Goal: Task Accomplishment & Management: Use online tool/utility

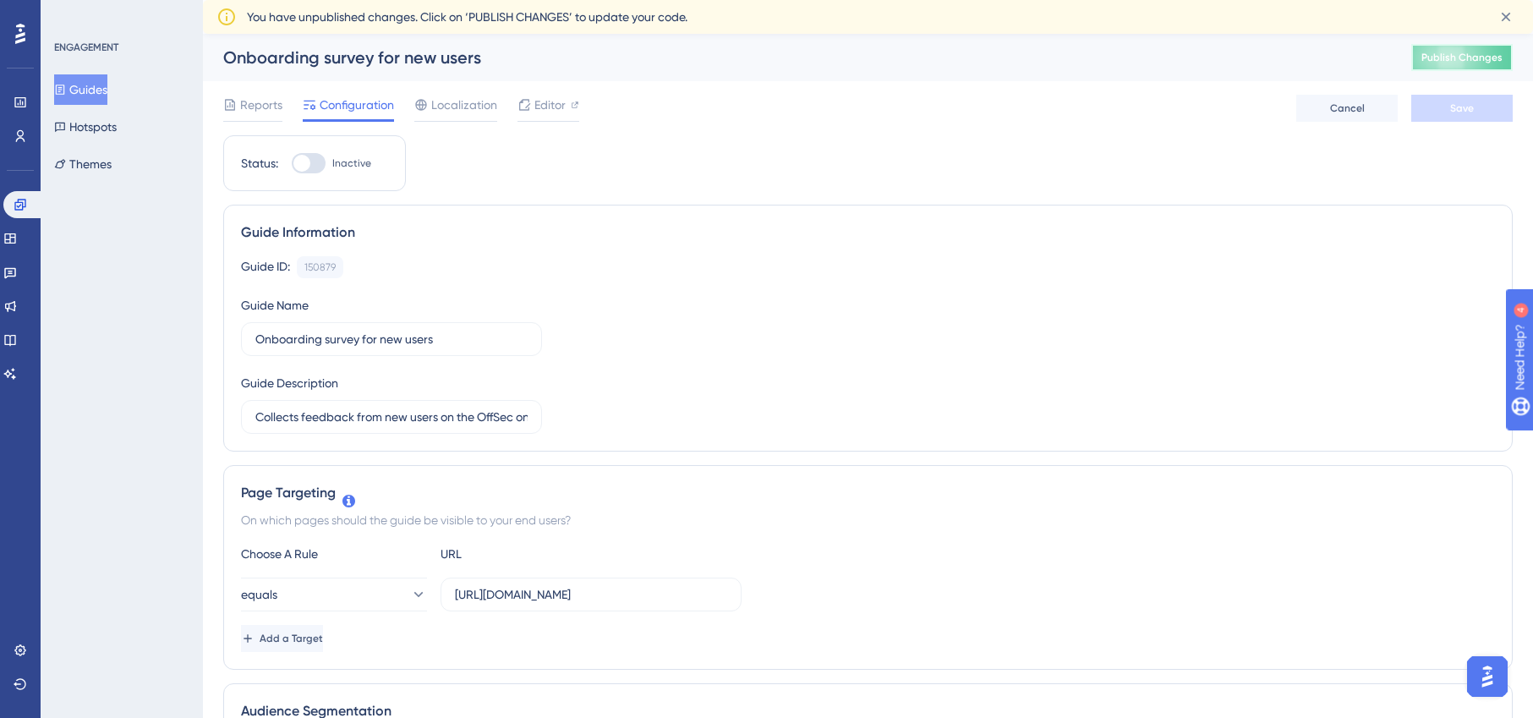
click at [1448, 56] on span "Publish Changes" at bounding box center [1461, 58] width 81 height 14
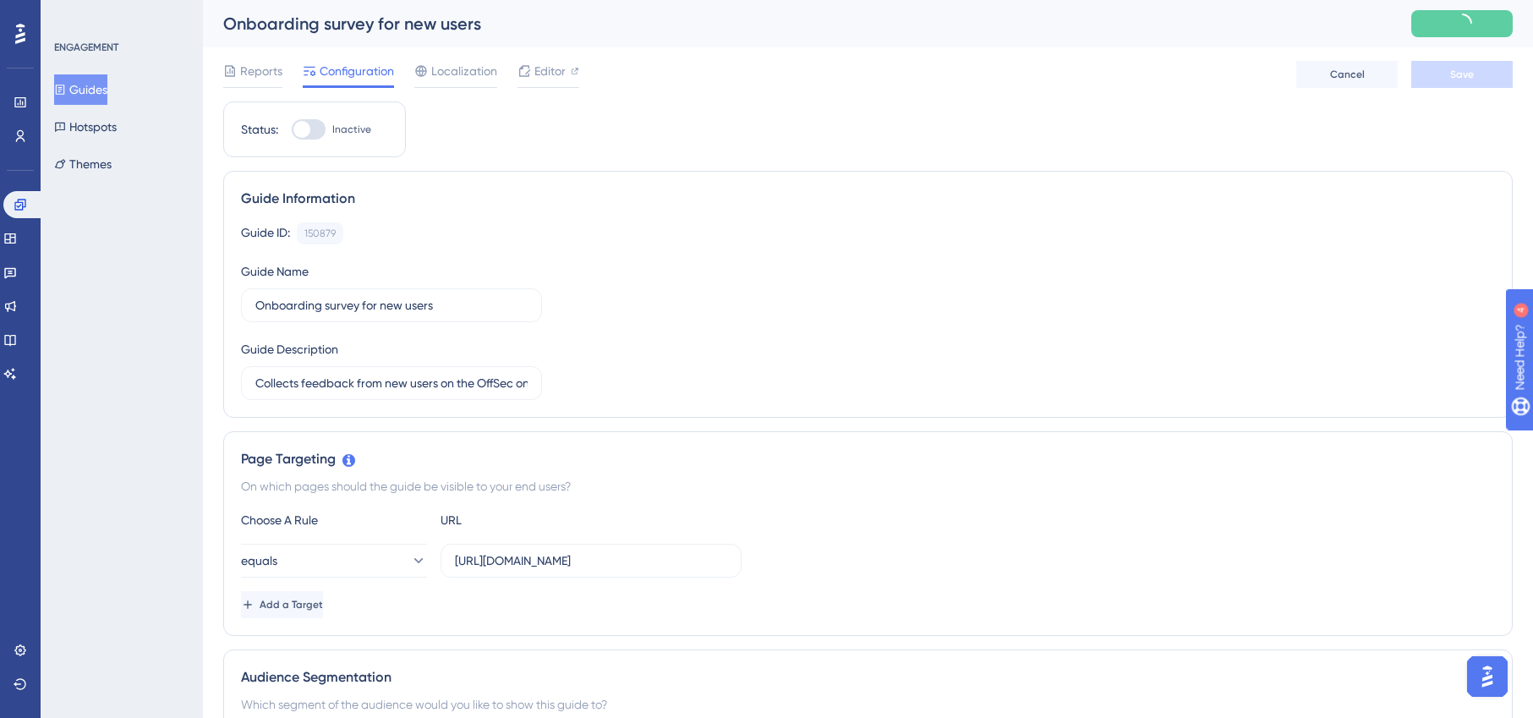
click at [91, 90] on button "Guides" at bounding box center [80, 89] width 53 height 30
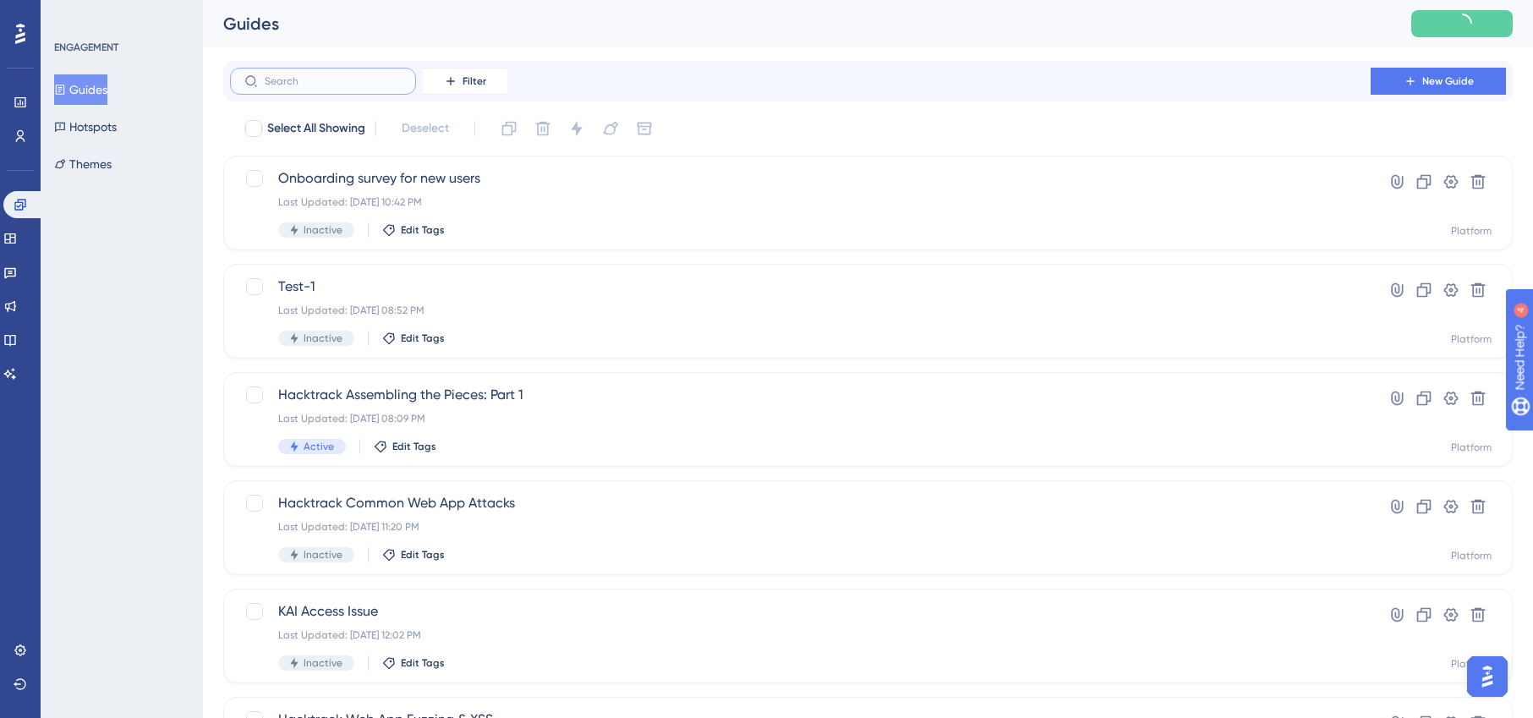
click at [341, 85] on input "text" at bounding box center [333, 81] width 137 height 12
click at [586, 292] on span "Test-1" at bounding box center [800, 286] width 1044 height 20
click at [337, 78] on input "text" at bounding box center [333, 81] width 137 height 12
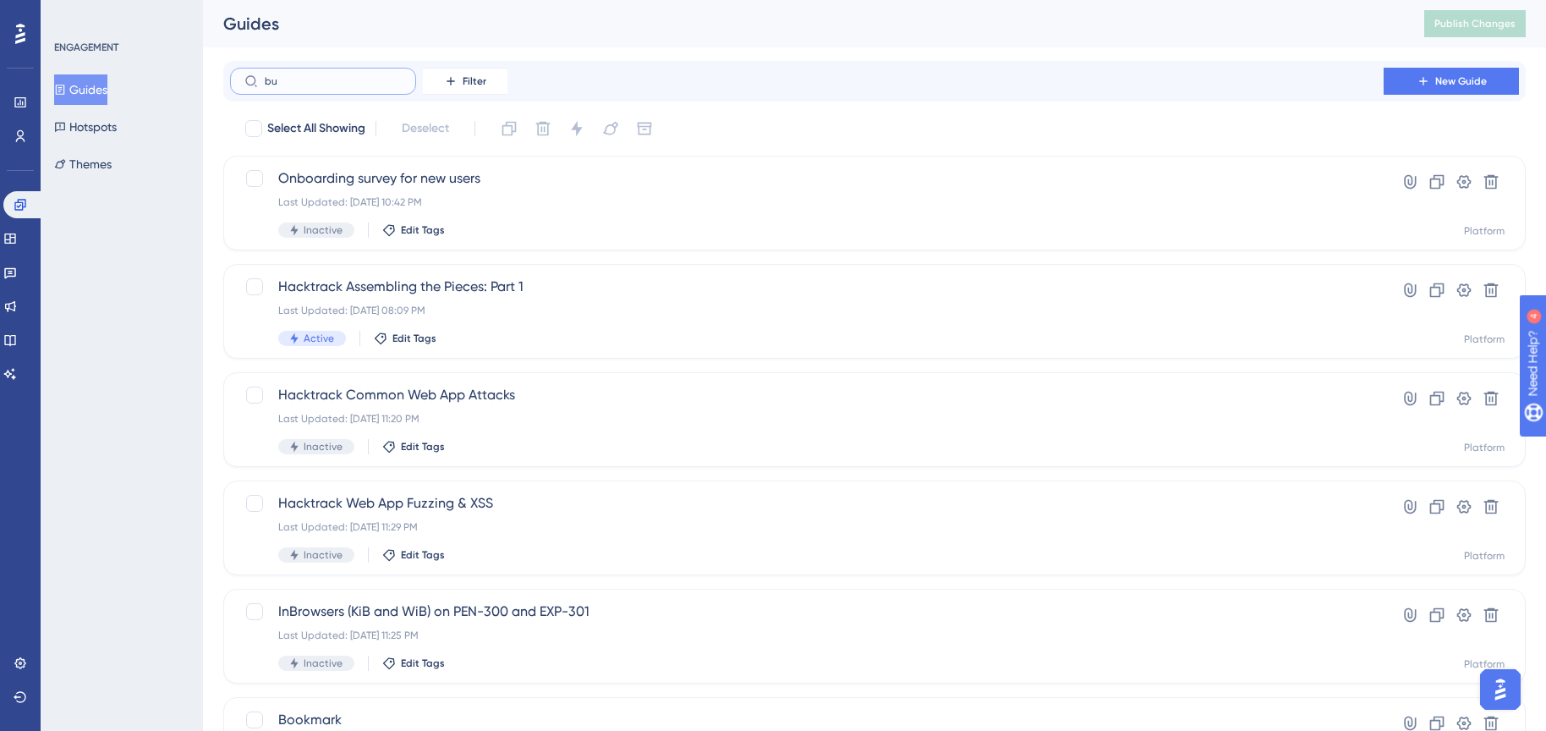
type input "buy"
checkbox input "true"
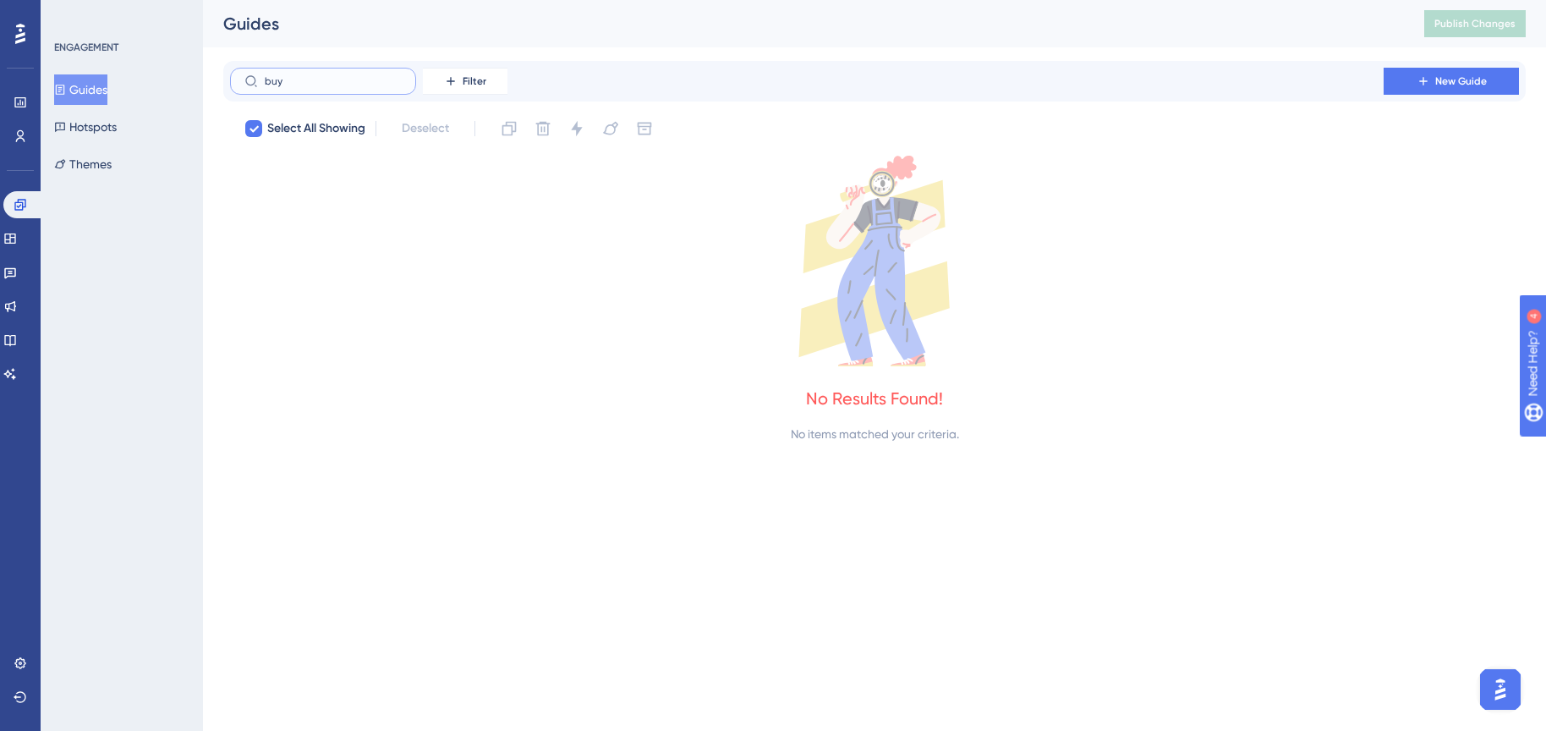
type input "bu"
checkbox input "false"
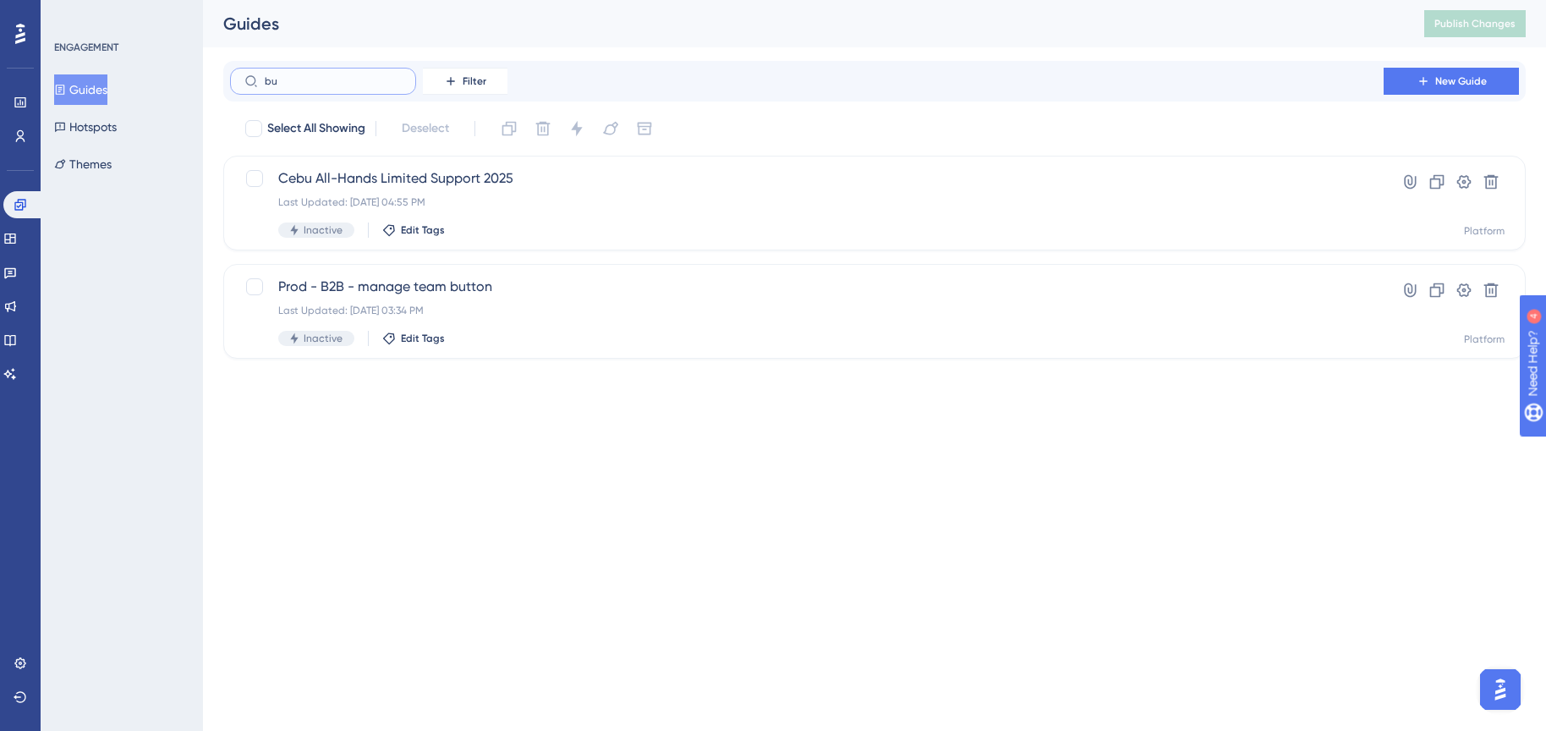
type input "b"
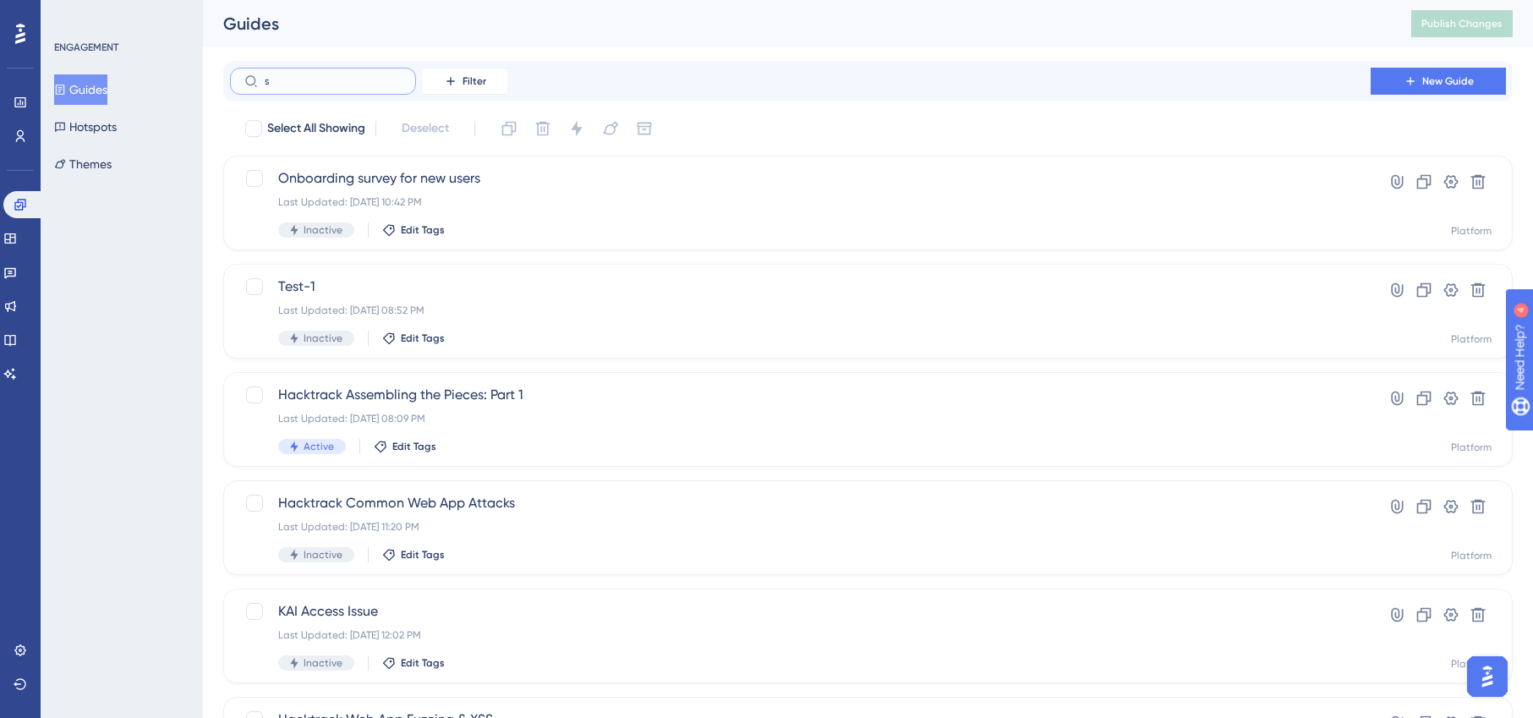
type input "sr"
checkbox input "true"
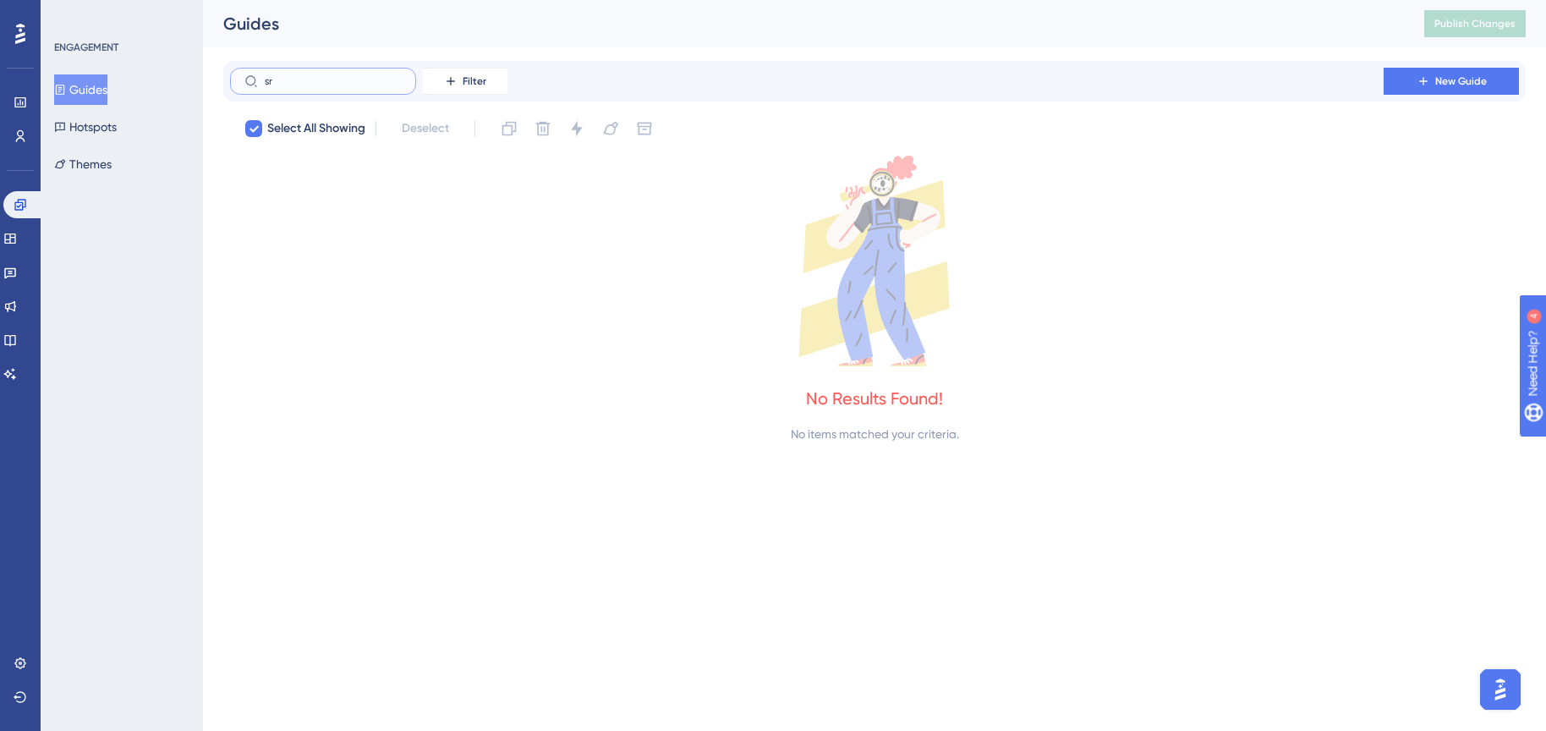
type input "s"
checkbox input "false"
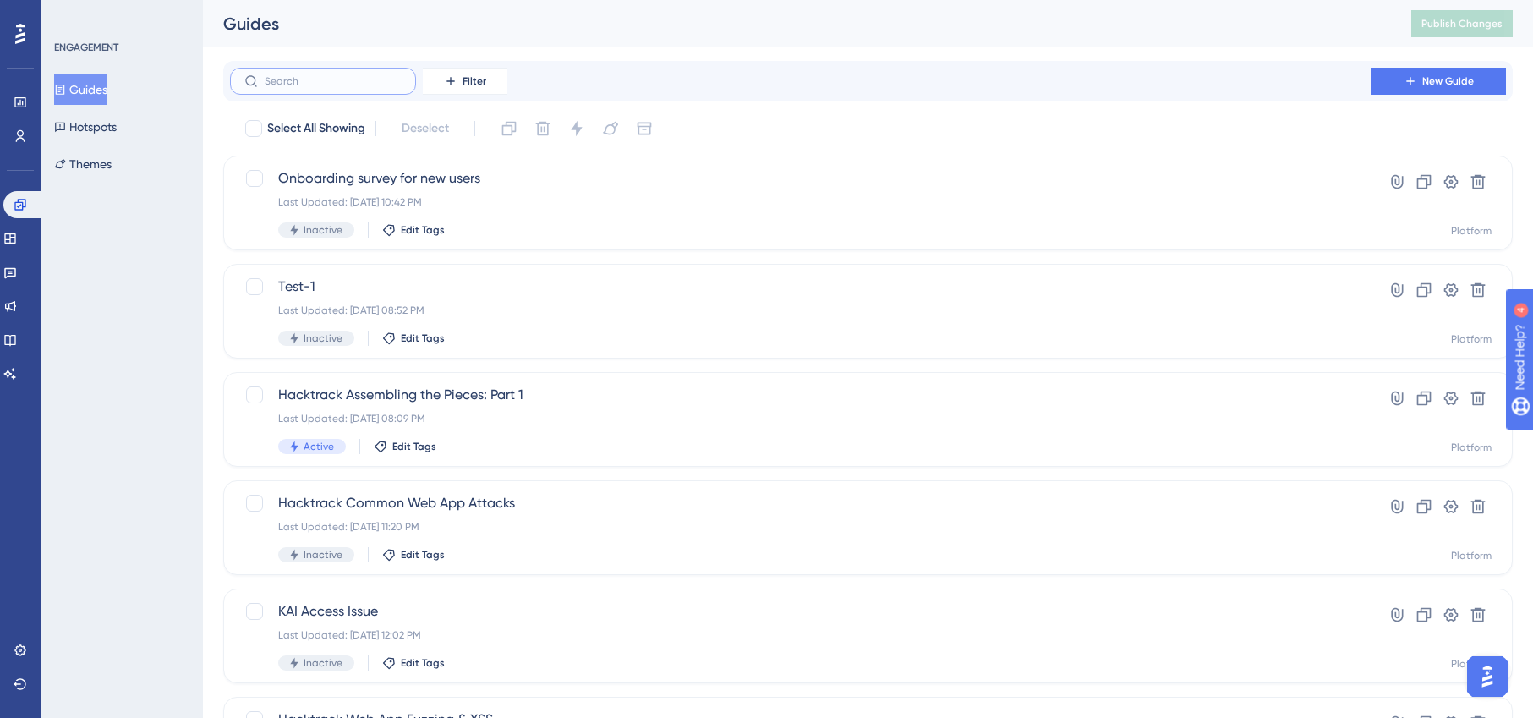
click at [287, 82] on input "text" at bounding box center [333, 81] width 137 height 12
type input "sr"
checkbox input "true"
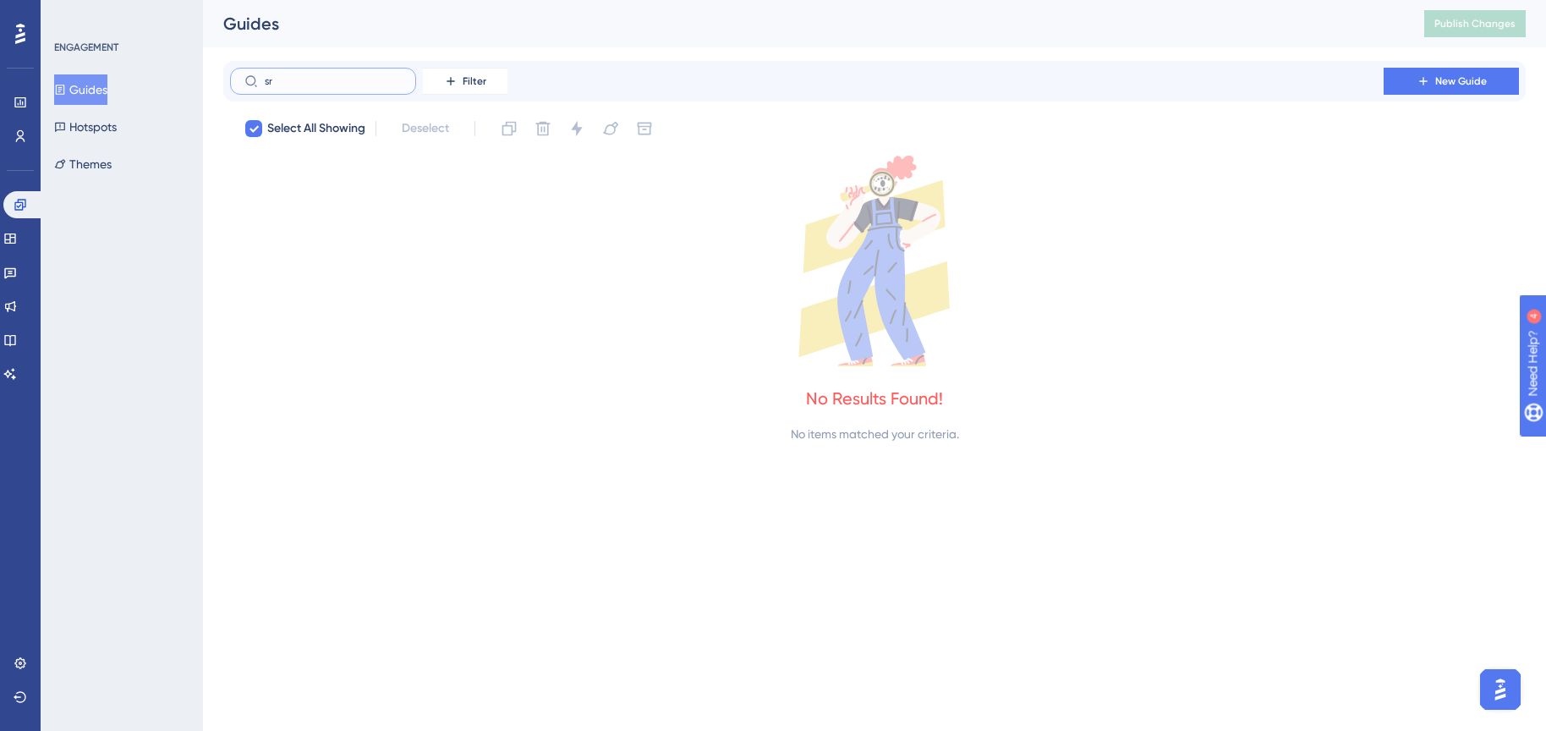
type input "s"
checkbox input "false"
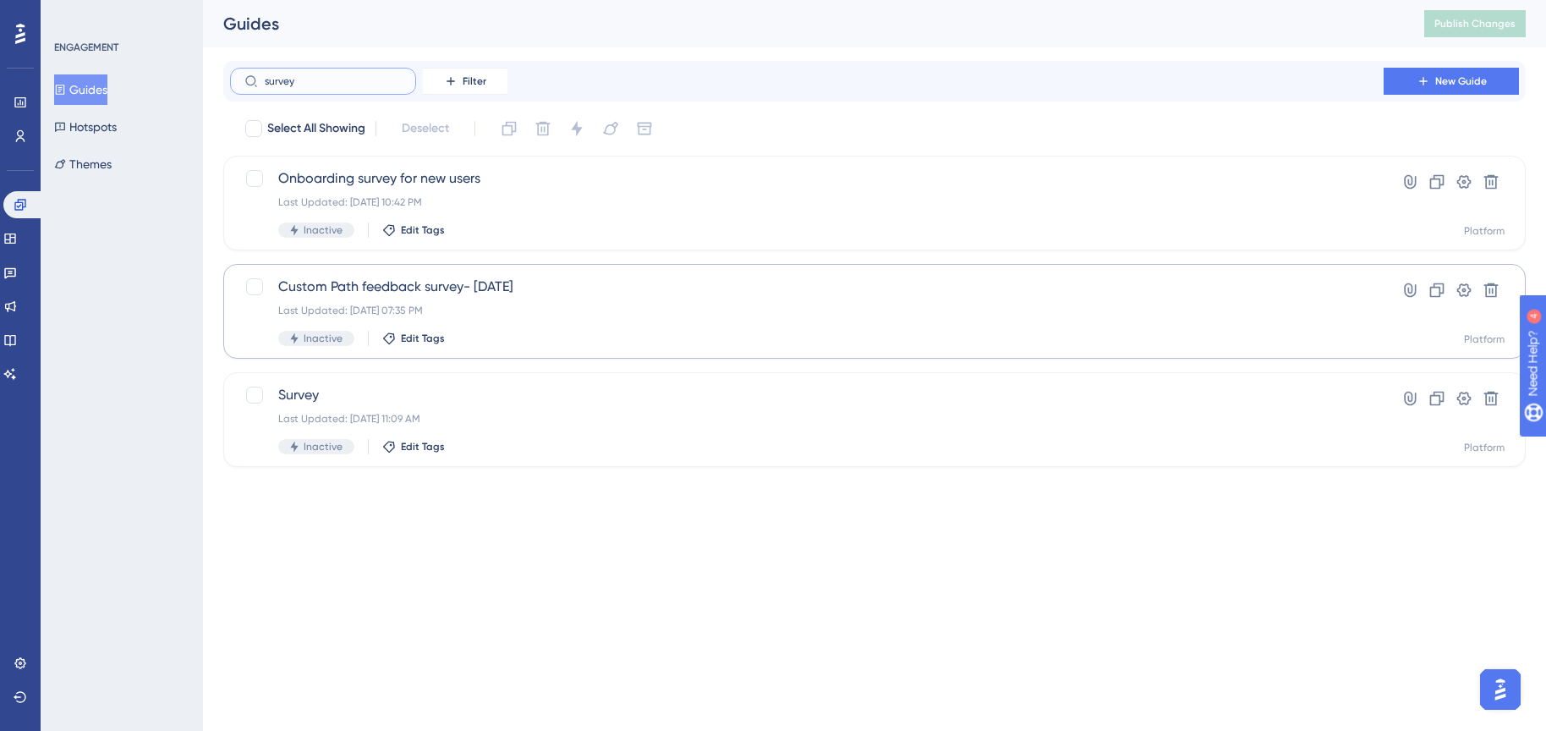
type input "survey"
click at [594, 294] on span "Custom Path feedback survey- sept 2024" at bounding box center [806, 286] width 1057 height 20
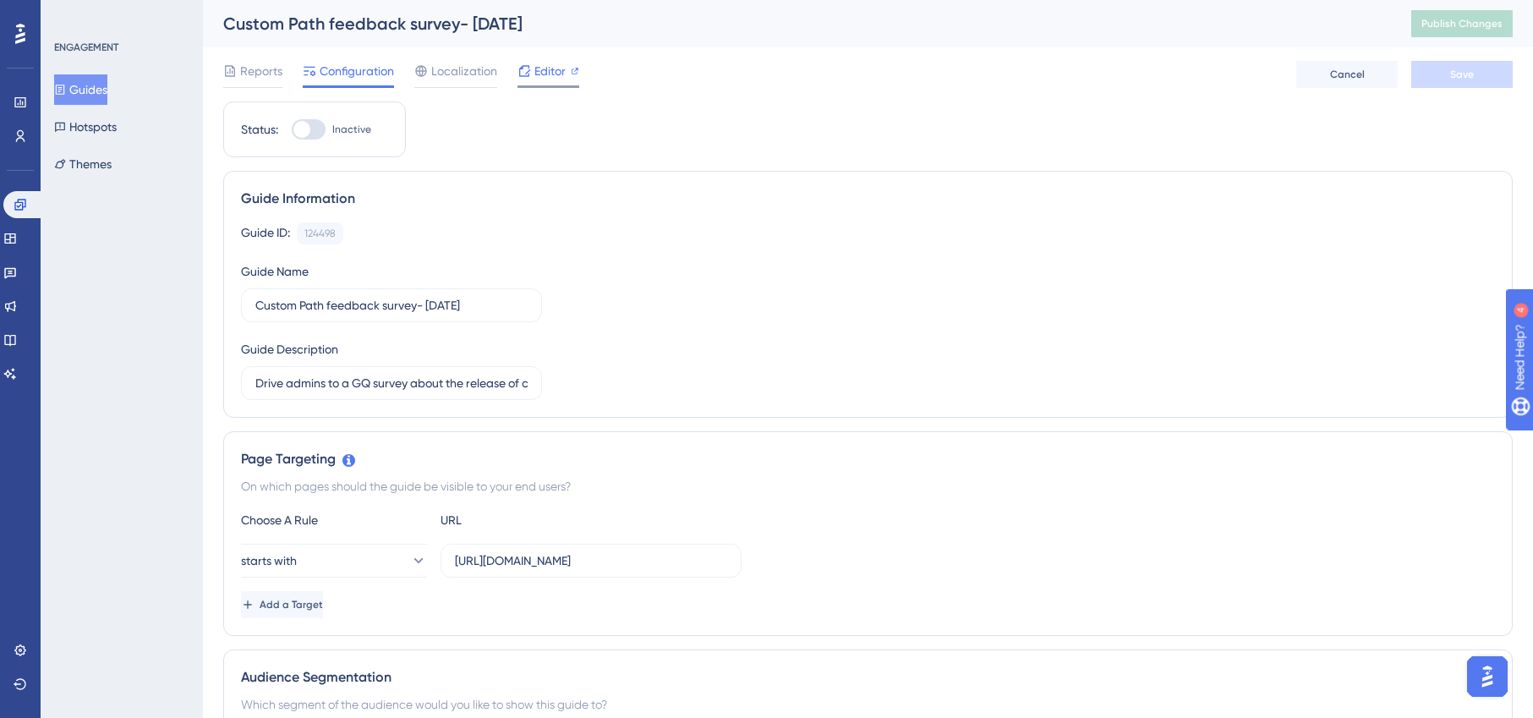
click at [555, 74] on span "Editor" at bounding box center [549, 71] width 31 height 20
click at [79, 90] on button "Guides" at bounding box center [80, 89] width 53 height 30
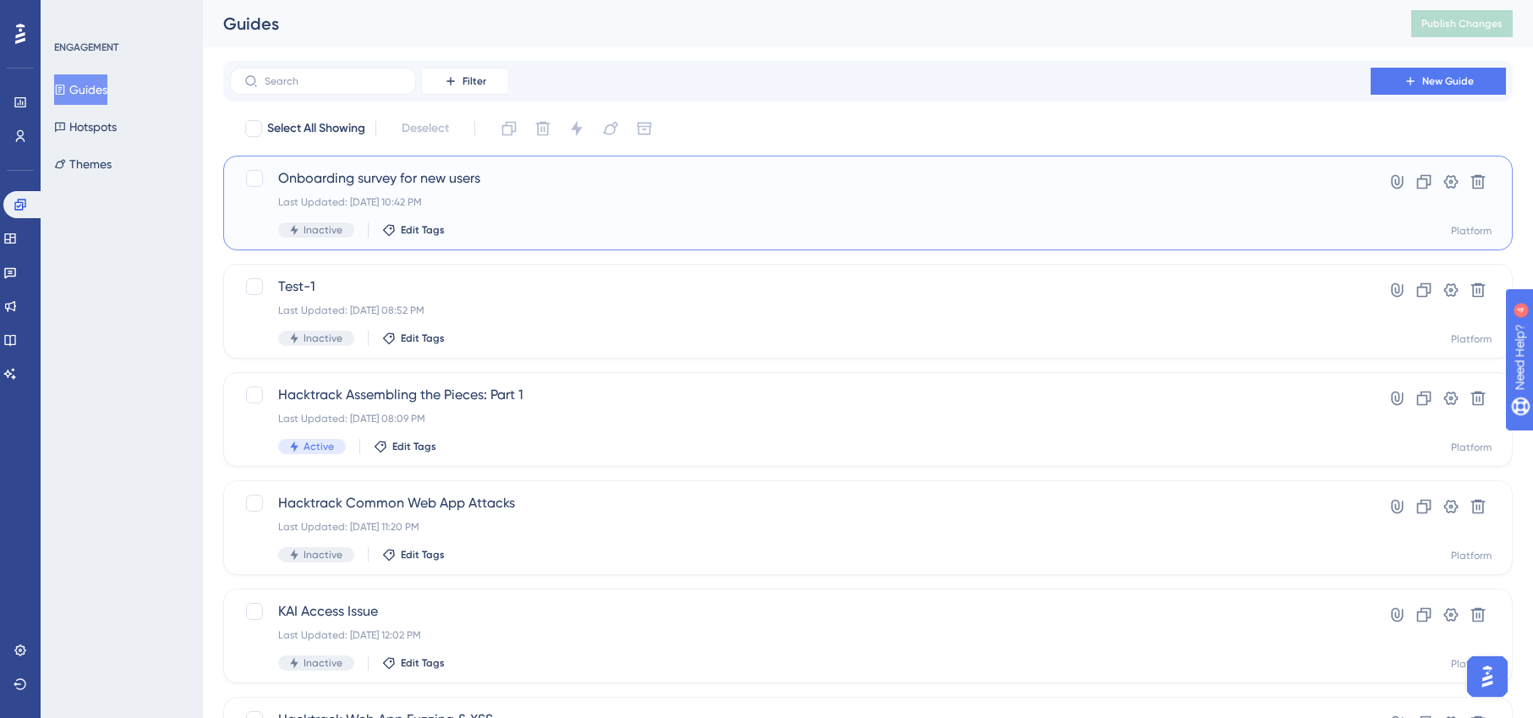
click at [523, 189] on div "Onboarding survey for new users Last Updated: Aug 28 2025, 10:42 PM Inactive Ed…" at bounding box center [800, 202] width 1044 height 69
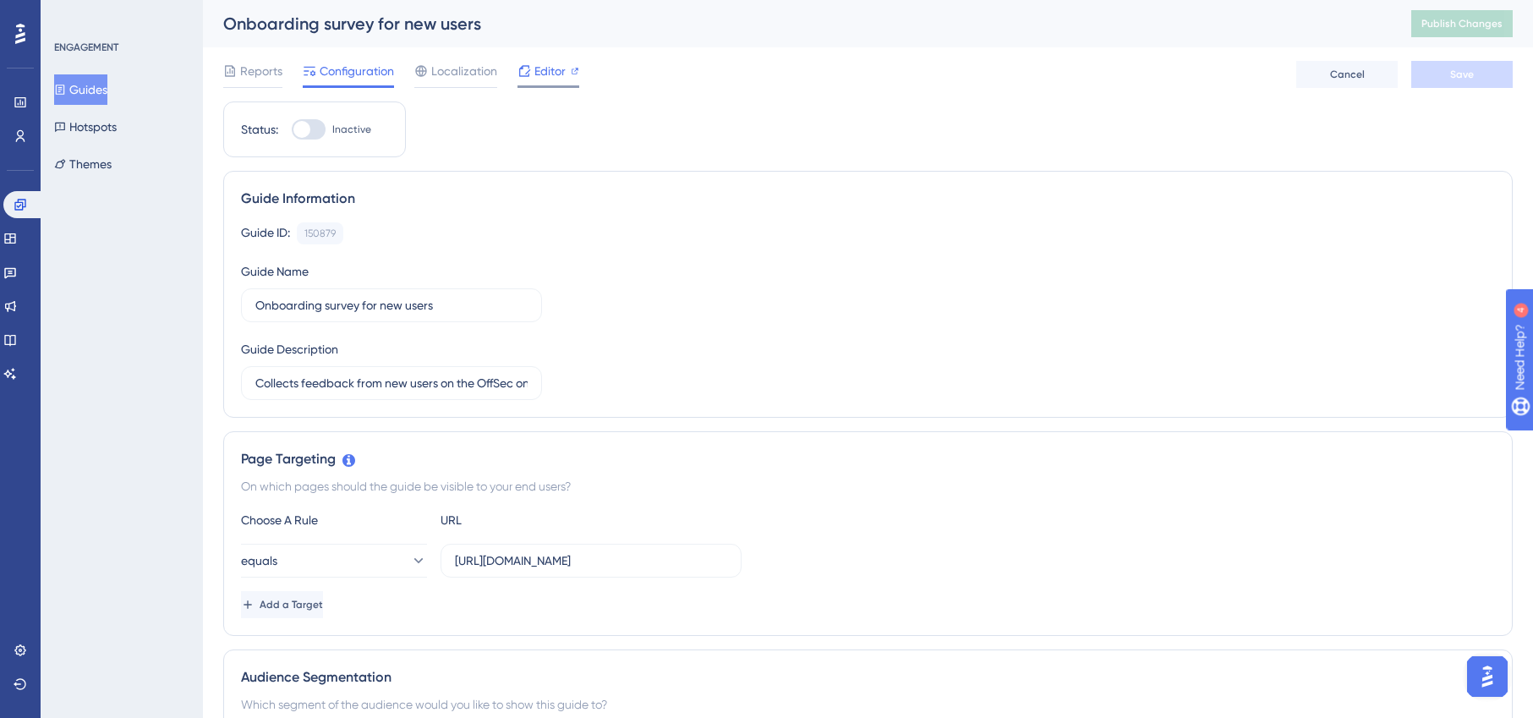
click at [542, 73] on span "Editor" at bounding box center [549, 71] width 31 height 20
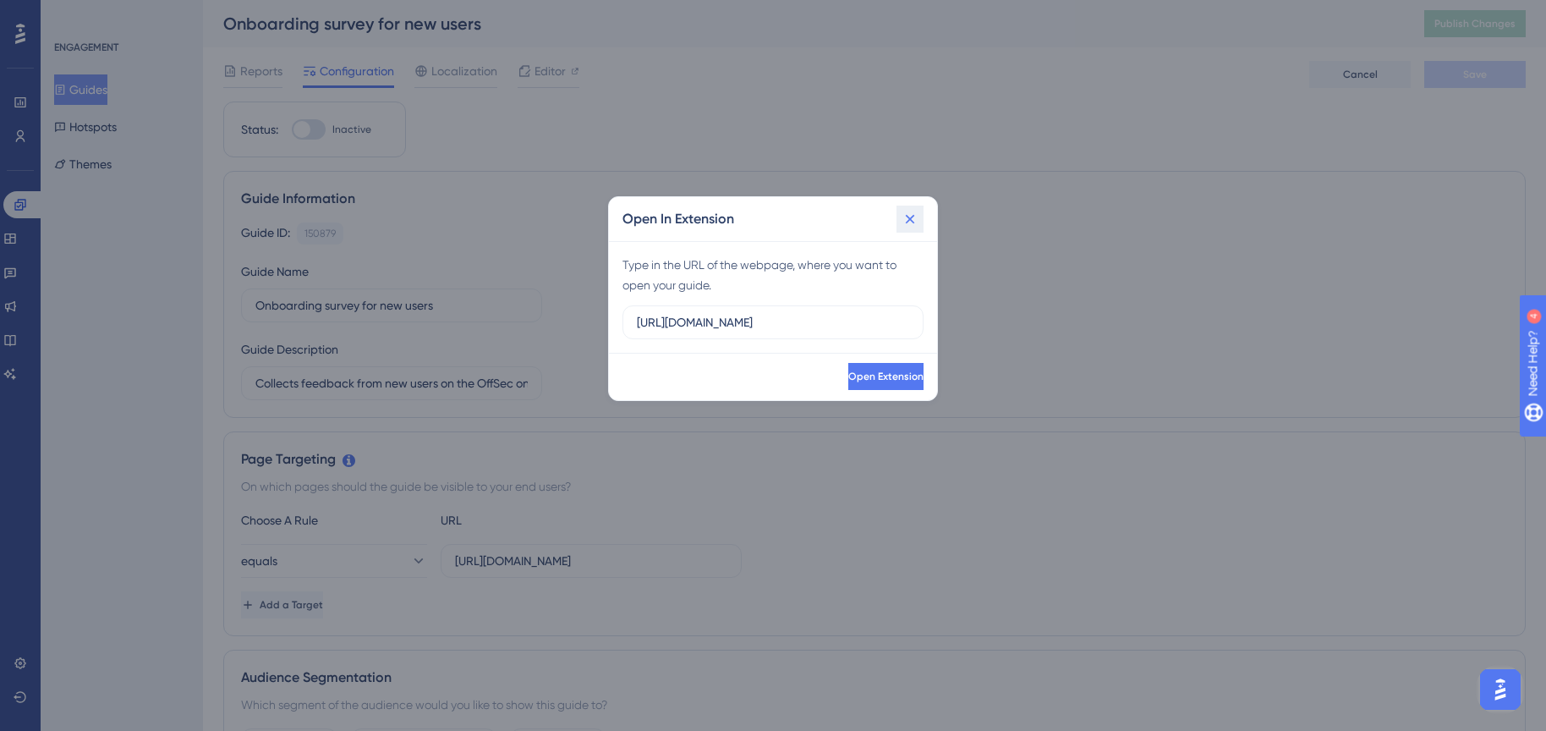
click at [912, 215] on icon at bounding box center [910, 219] width 9 height 9
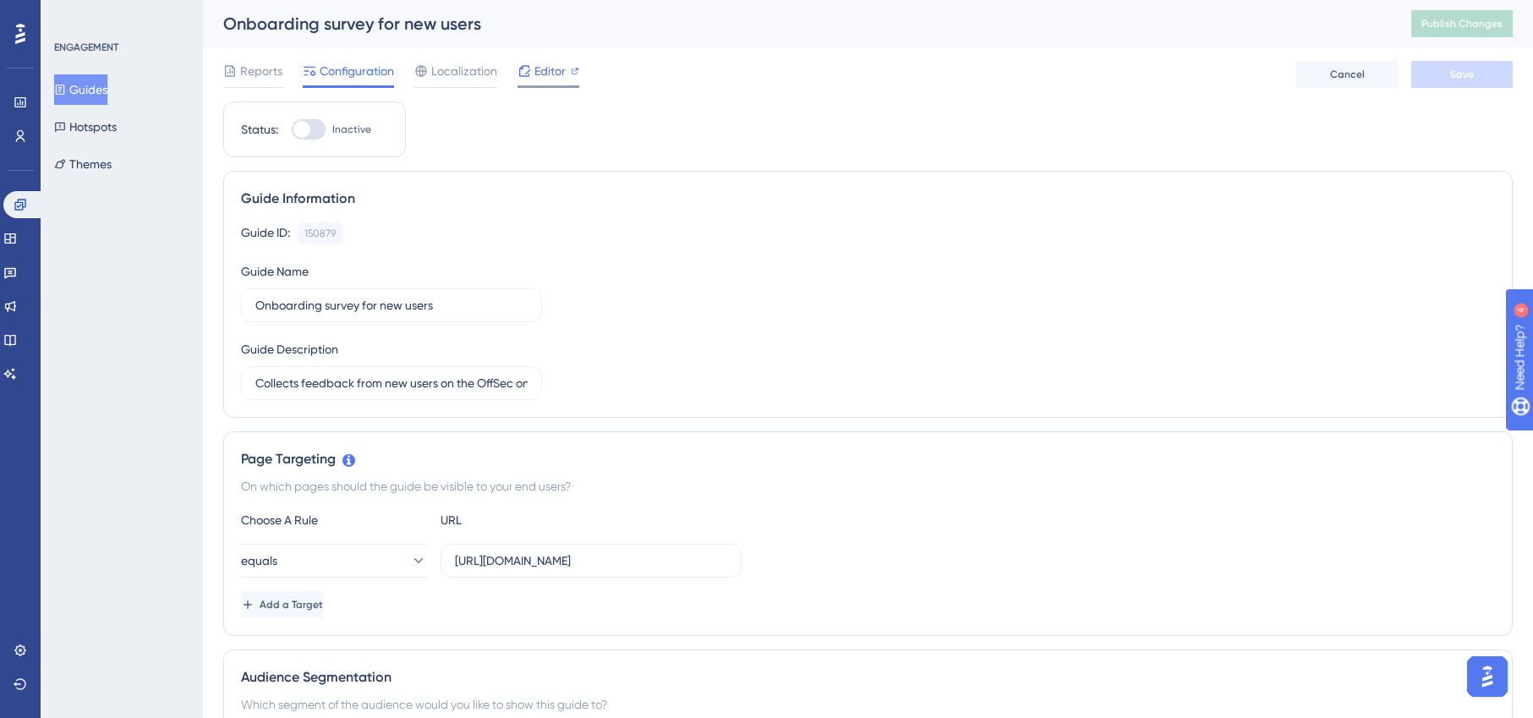
click at [539, 71] on span "Editor" at bounding box center [549, 71] width 31 height 20
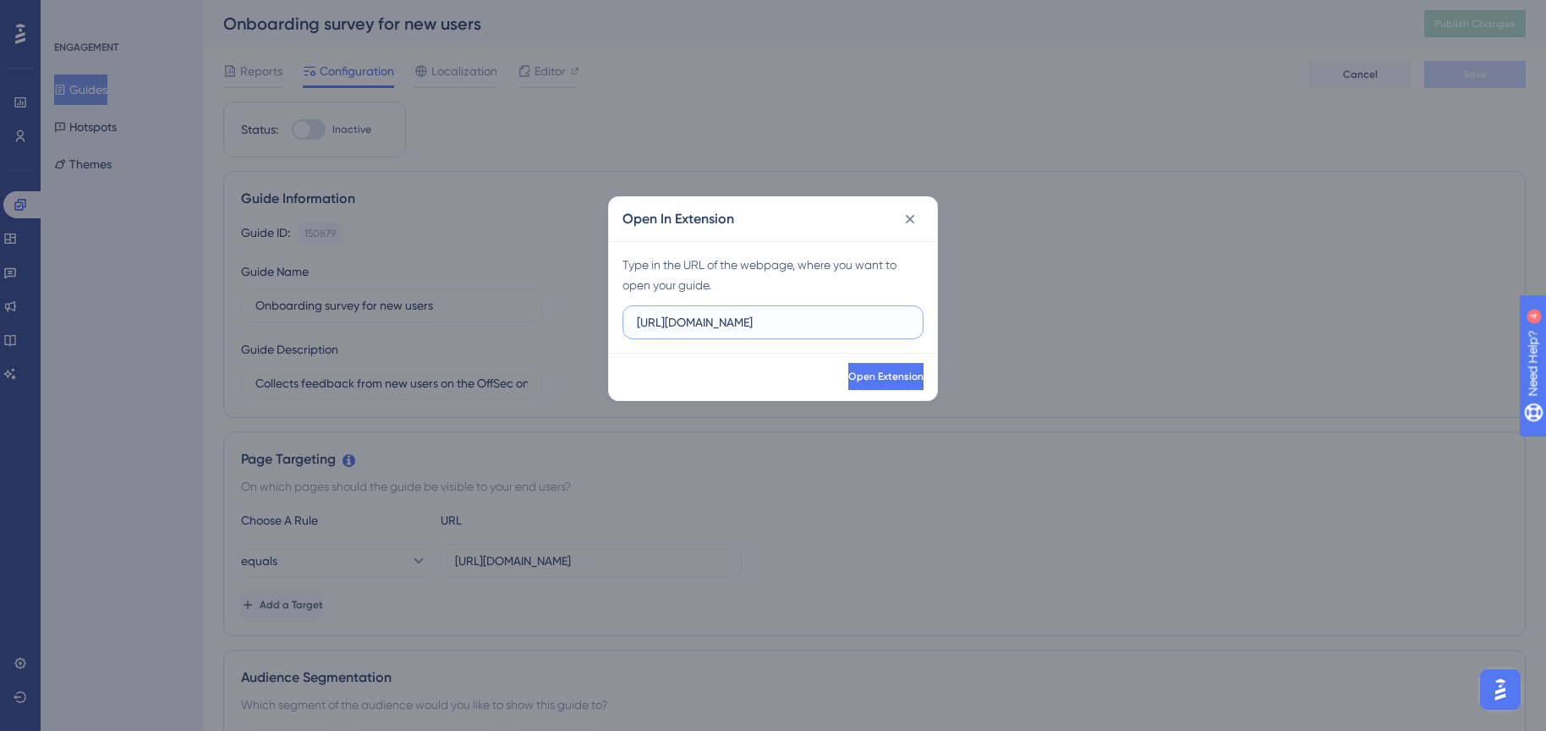
drag, startPoint x: 807, startPoint y: 320, endPoint x: 472, endPoint y: 323, distance: 335.7
click at [472, 323] on div "Open In Extension Type in the URL of the webpage, where you want to open your g…" at bounding box center [773, 365] width 1546 height 731
paste input "/dashboard"
type input "https://portal.offsec.com/dashboard"
click at [895, 383] on button "Open Extension" at bounding box center [884, 376] width 79 height 27
